Goal: Find specific page/section: Find specific page/section

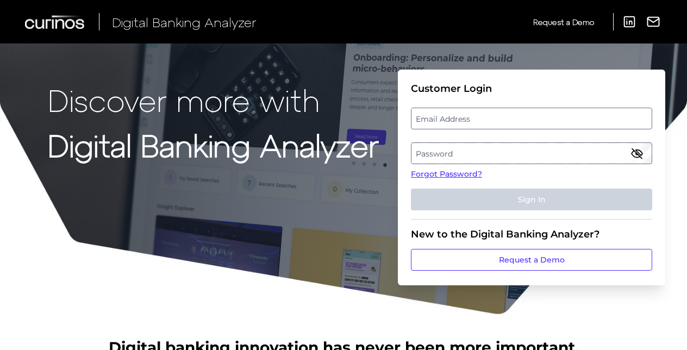
click at [440, 127] on label "Email Address" at bounding box center [532, 119] width 240 height 20
click at [440, 127] on input "email" at bounding box center [531, 119] width 241 height 22
type input "[EMAIL_ADDRESS][DOMAIN_NAME]"
click at [421, 151] on label "Password" at bounding box center [532, 154] width 240 height 20
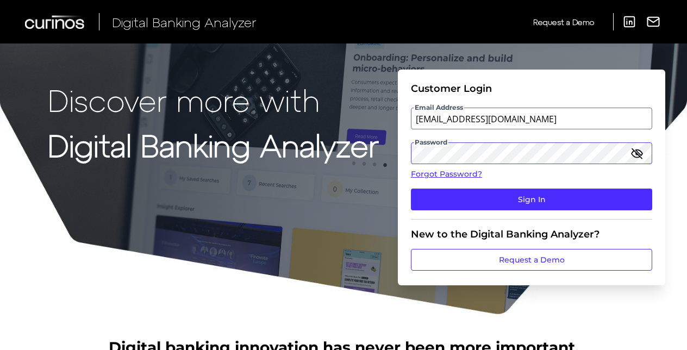
click at [411, 189] on button "Sign In" at bounding box center [531, 200] width 241 height 22
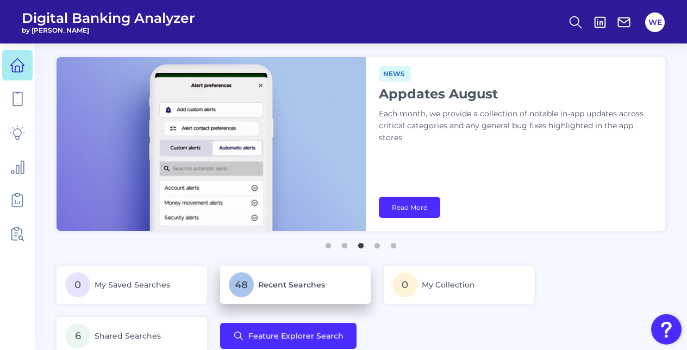
click at [271, 271] on link "48 Recent Searches" at bounding box center [295, 285] width 151 height 38
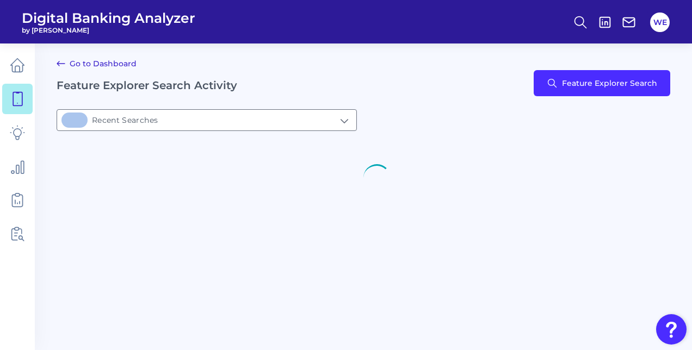
type input "48Recent Searches"
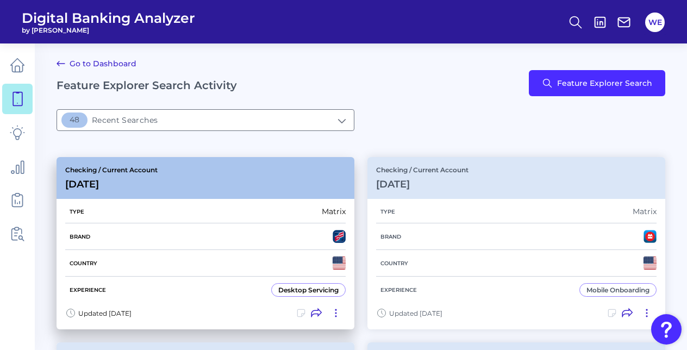
click at [228, 215] on div "Type Matrix" at bounding box center [205, 211] width 281 height 23
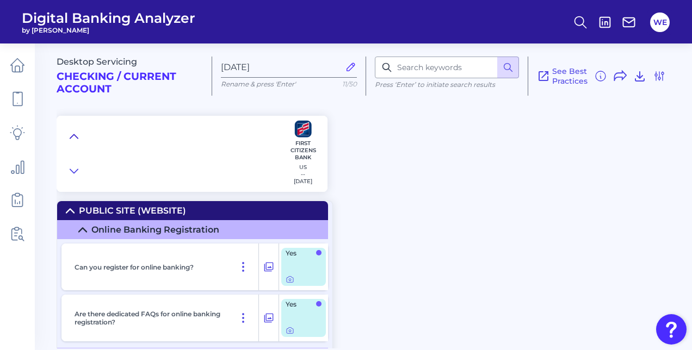
click at [72, 140] on icon at bounding box center [74, 136] width 9 height 11
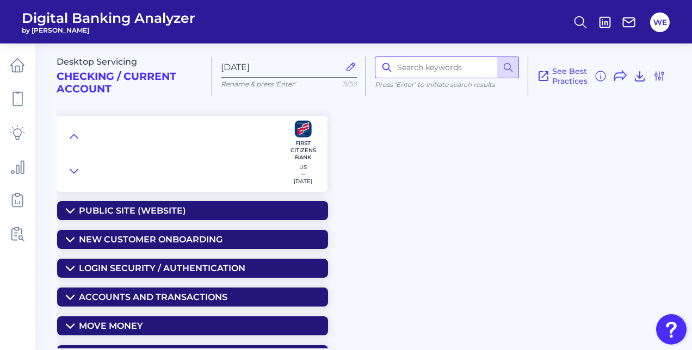
click at [420, 71] on input at bounding box center [447, 68] width 144 height 22
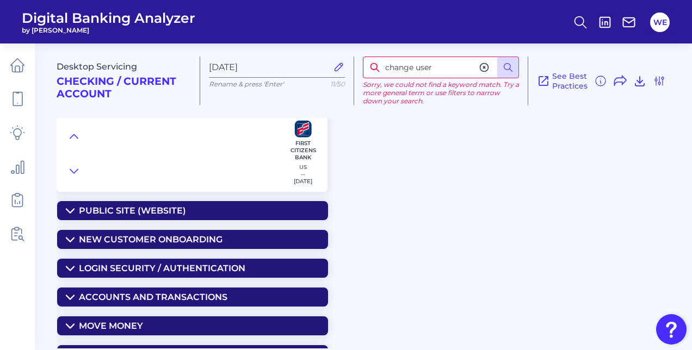
drag, startPoint x: 440, startPoint y: 69, endPoint x: 364, endPoint y: 65, distance: 76.2
click at [364, 65] on input "change user" at bounding box center [441, 68] width 156 height 22
type input "username"
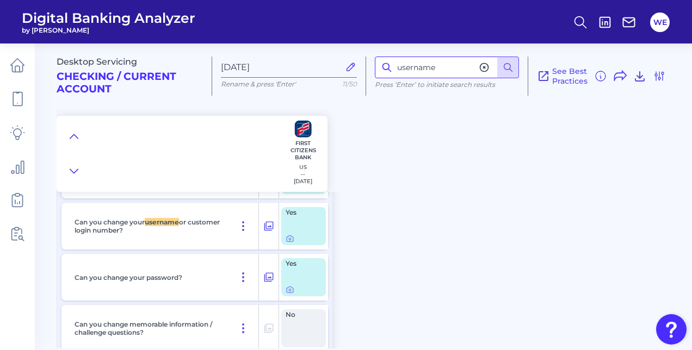
scroll to position [773, 0]
click at [294, 238] on div at bounding box center [303, 238] width 36 height 9
click at [291, 239] on icon at bounding box center [289, 238] width 9 height 9
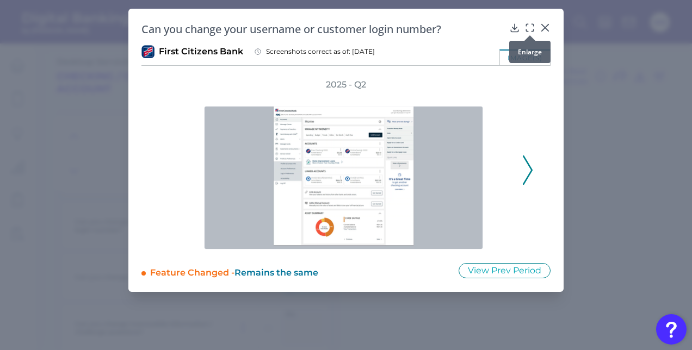
click at [531, 24] on icon at bounding box center [529, 27] width 11 height 11
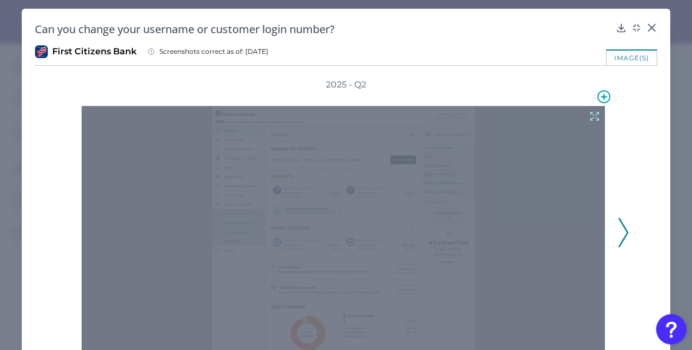
click at [588, 116] on icon at bounding box center [594, 116] width 12 height 12
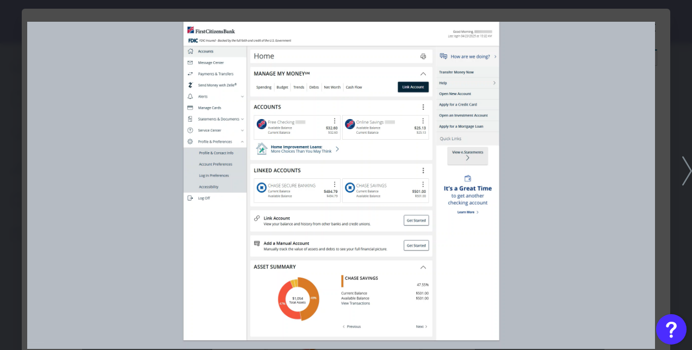
click at [687, 175] on icon at bounding box center [687, 171] width 10 height 29
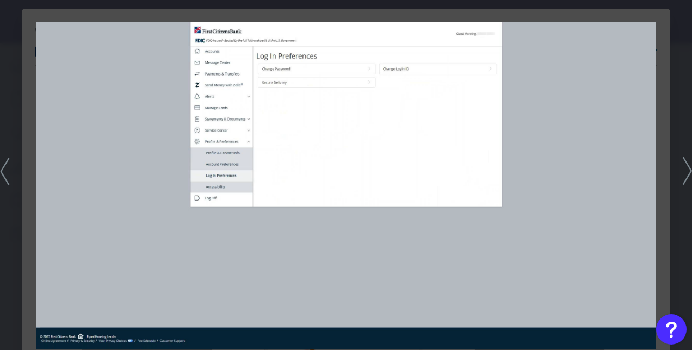
click at [687, 175] on icon at bounding box center [686, 171] width 9 height 28
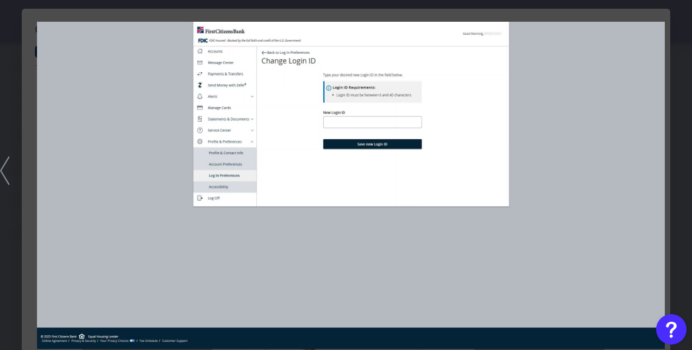
click at [3, 164] on icon at bounding box center [5, 171] width 10 height 29
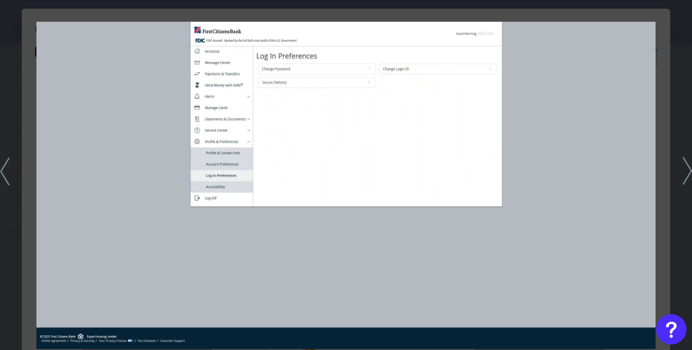
click at [3, 164] on icon at bounding box center [4, 171] width 9 height 28
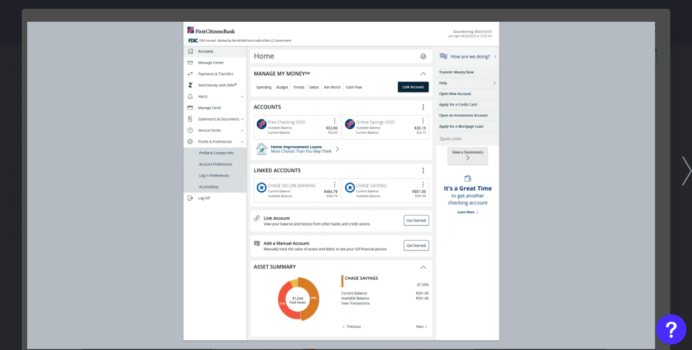
click at [683, 178] on icon at bounding box center [687, 171] width 10 height 29
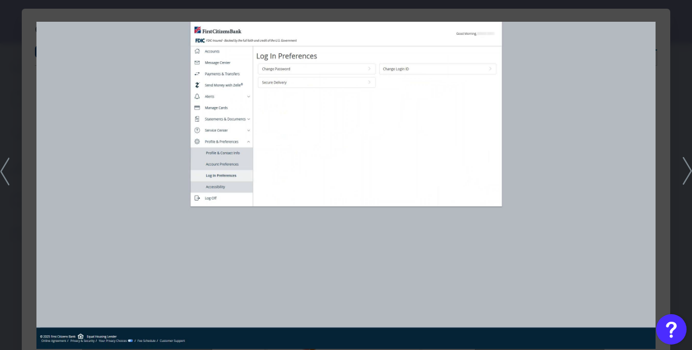
drag, startPoint x: 237, startPoint y: 36, endPoint x: 16, endPoint y: 159, distance: 252.6
click at [16, 159] on div at bounding box center [346, 175] width 692 height 350
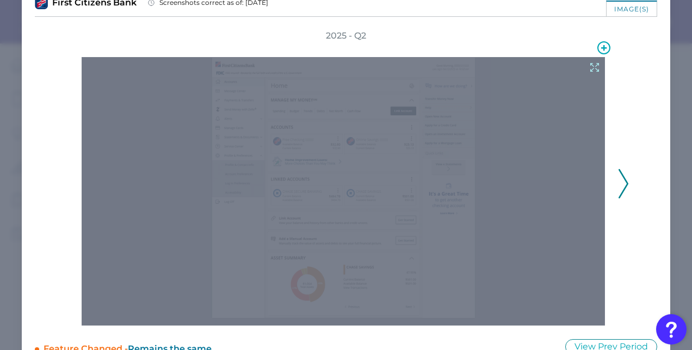
scroll to position [0, 0]
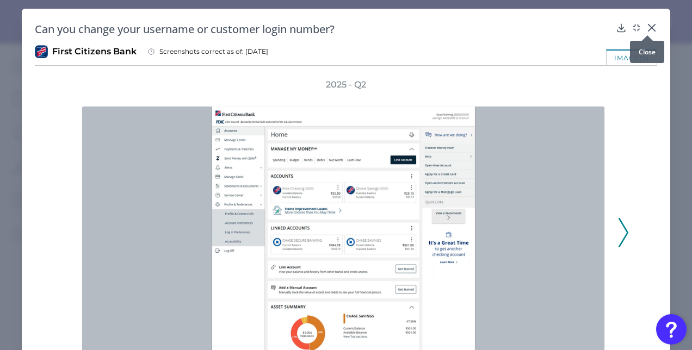
click at [643, 30] on div at bounding box center [647, 35] width 11 height 11
click at [648, 25] on icon at bounding box center [651, 27] width 11 height 11
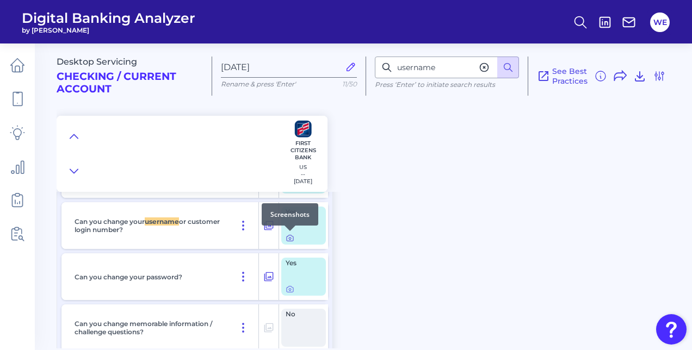
click at [286, 237] on icon at bounding box center [289, 238] width 9 height 9
